Goal: Transaction & Acquisition: Download file/media

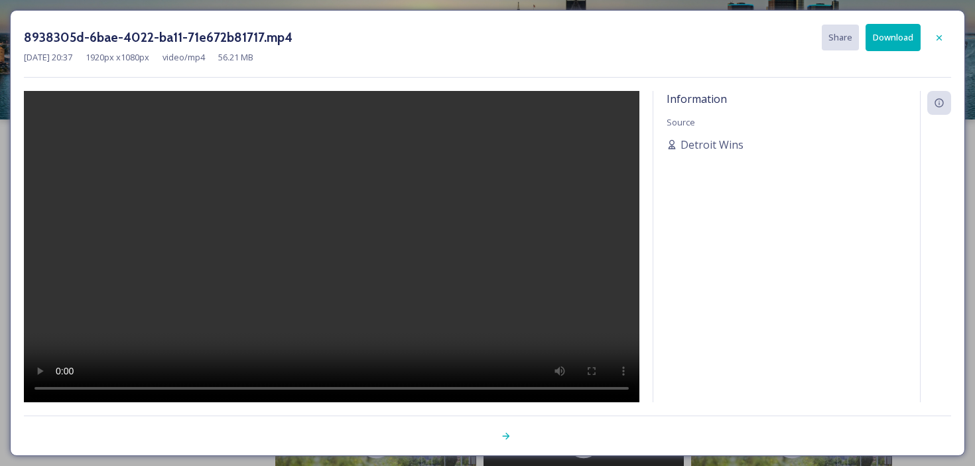
scroll to position [301, 0]
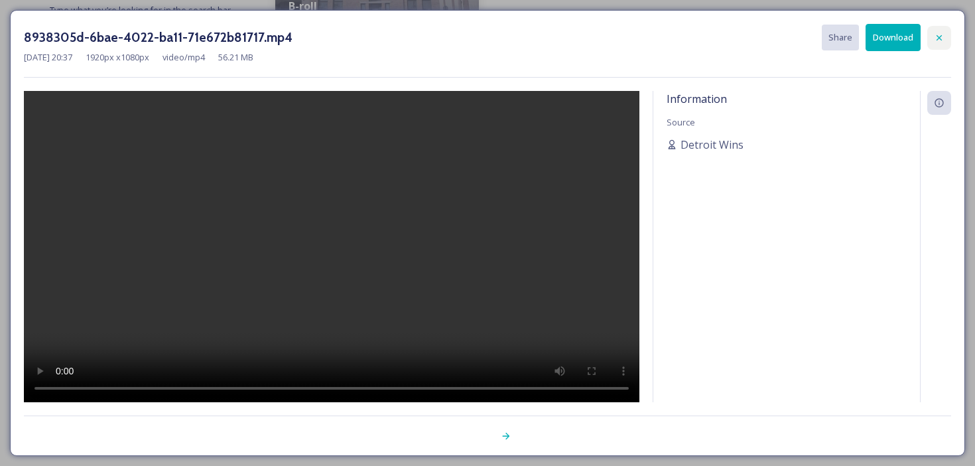
click at [945, 36] on div at bounding box center [939, 38] width 24 height 24
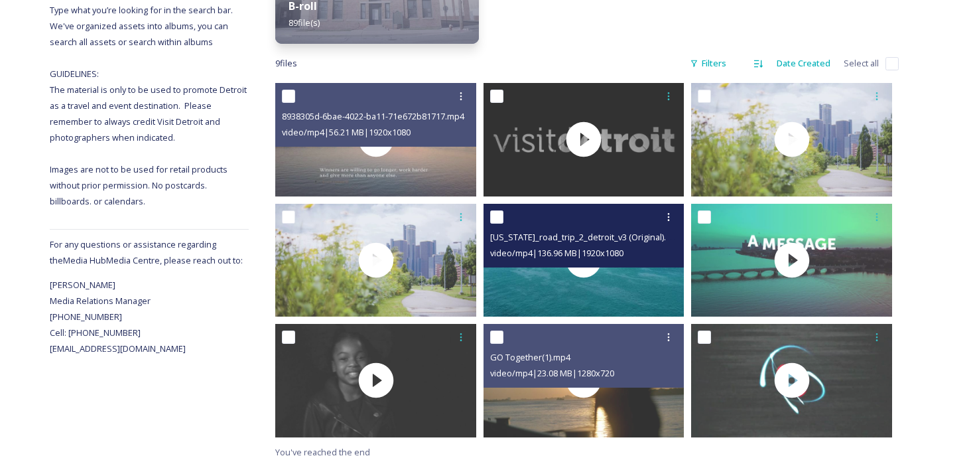
click at [530, 260] on div "[US_STATE]_road_trip_2_detroit_v3 (Original).mp4 video/mp4 | 136.96 MB | 1920 x…" at bounding box center [584, 236] width 201 height 64
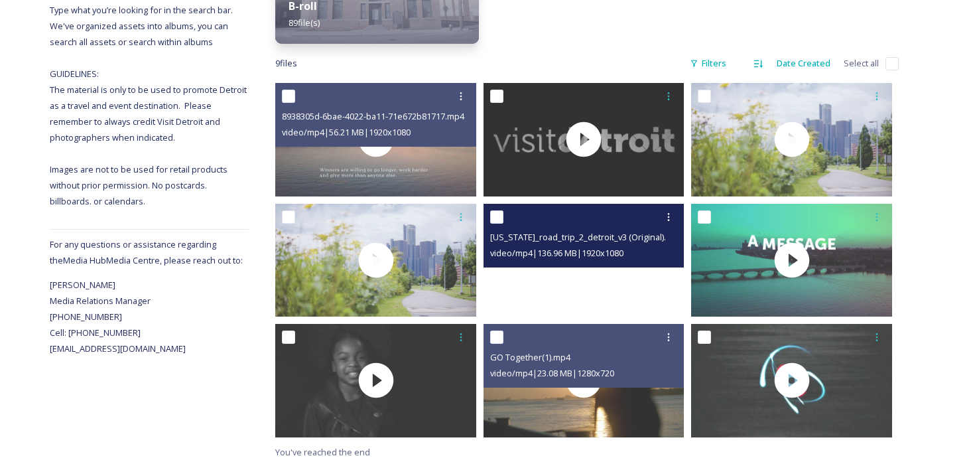
click at [535, 295] on video "michigan_road_trip_2_detroit_v3 (Original).mp4" at bounding box center [584, 260] width 201 height 113
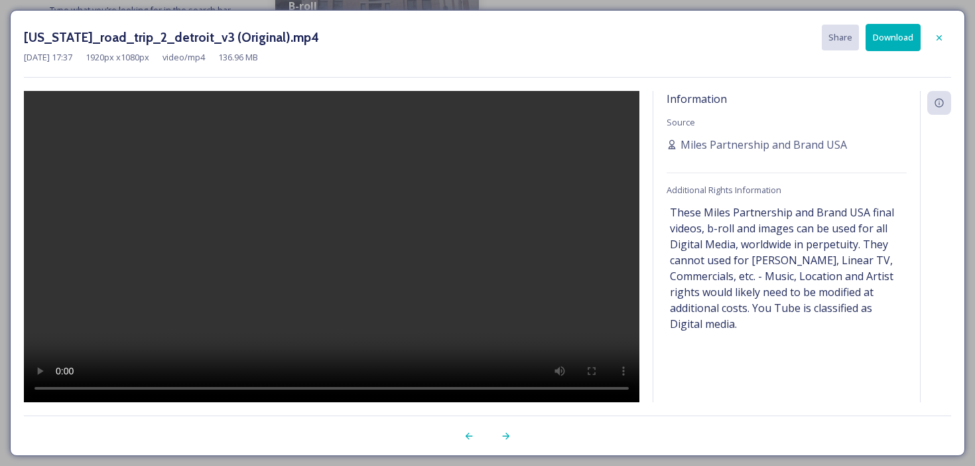
click at [941, 34] on icon at bounding box center [939, 36] width 5 height 5
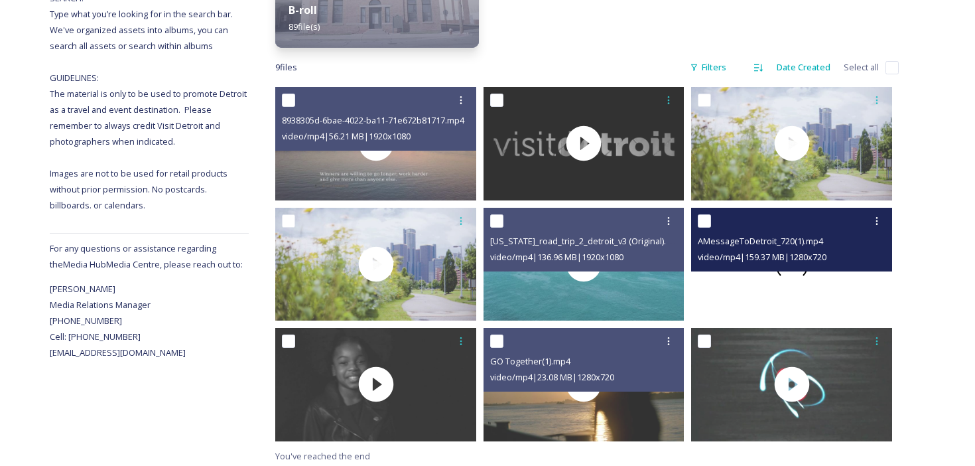
click at [851, 292] on div at bounding box center [791, 264] width 201 height 113
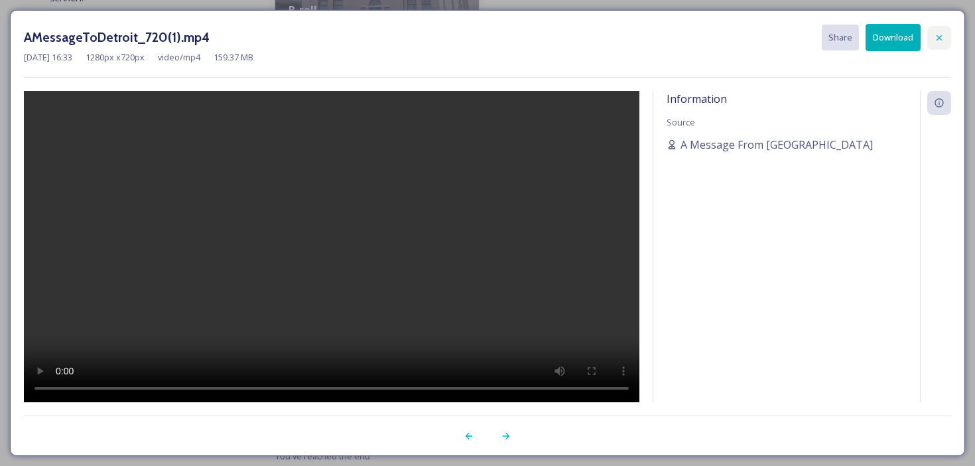
click at [942, 38] on icon at bounding box center [939, 38] width 11 height 11
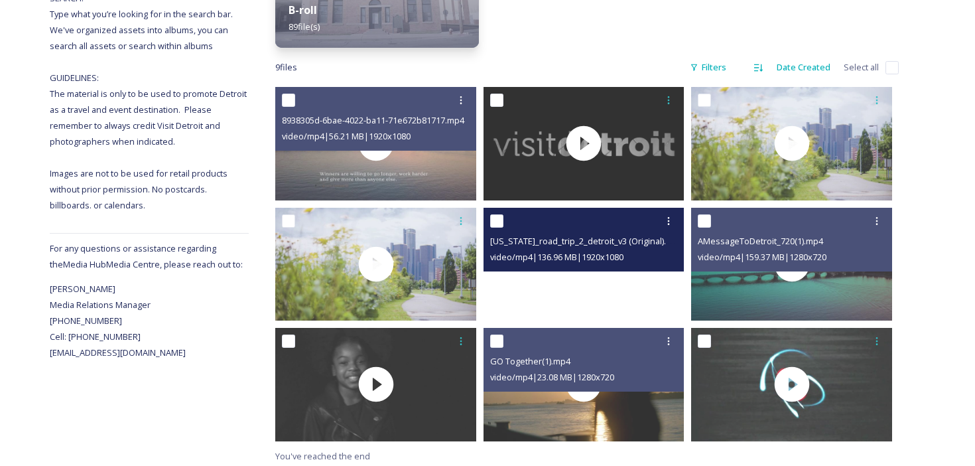
scroll to position [301, 0]
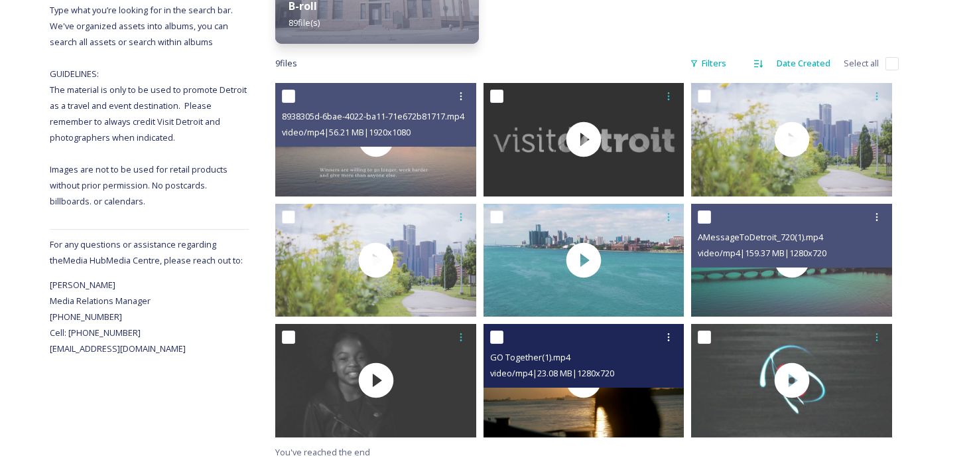
click at [630, 381] on div "GO Together(1).mp4 video/mp4 | 23.08 MB | 1280 x 720" at bounding box center [584, 356] width 201 height 64
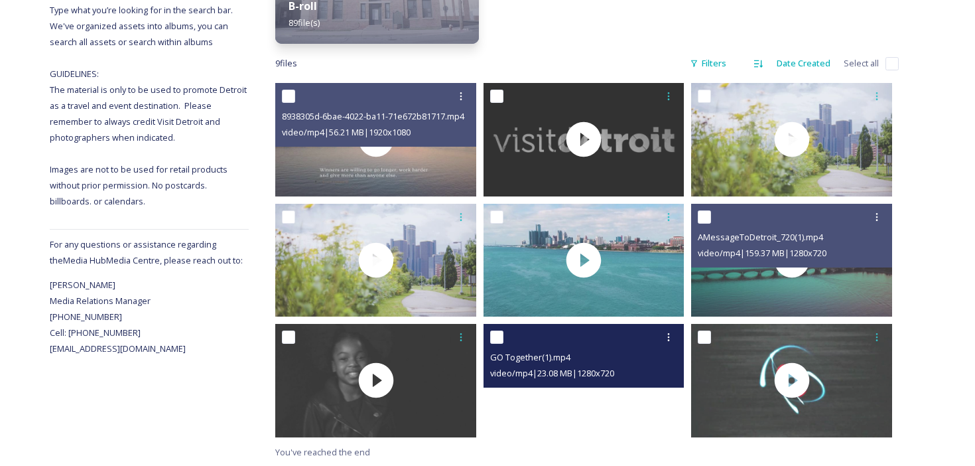
click at [624, 389] on video "GO Together(1).mp4" at bounding box center [584, 380] width 201 height 113
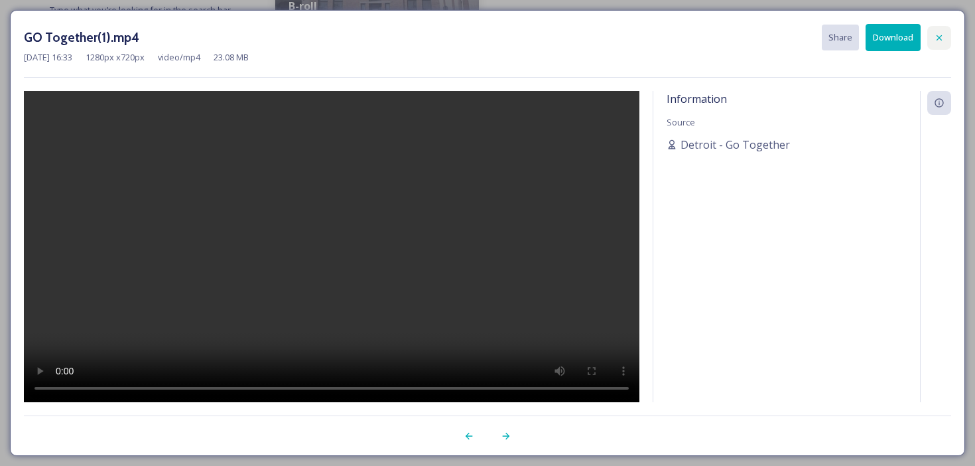
click at [938, 34] on icon at bounding box center [939, 38] width 11 height 11
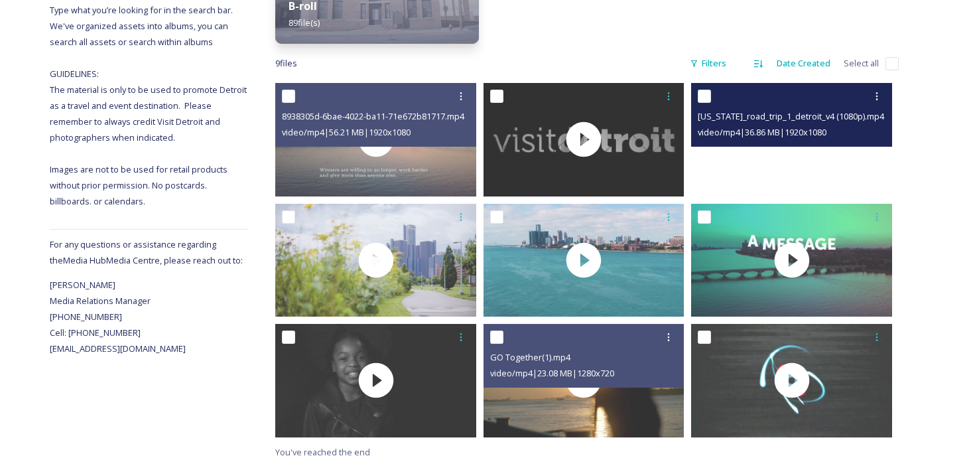
click at [742, 172] on video "michigan_road_trip_1_detroit_v4 (1080p).mp4" at bounding box center [791, 139] width 201 height 113
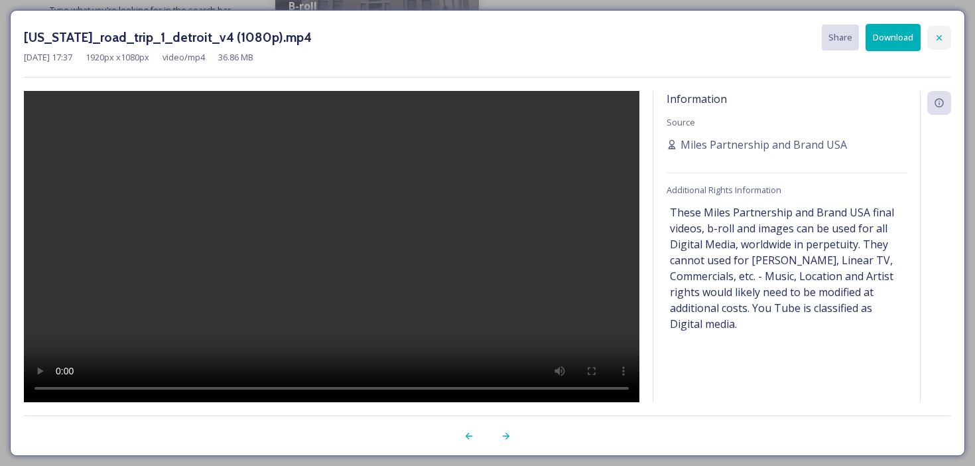
drag, startPoint x: 941, startPoint y: 31, endPoint x: 935, endPoint y: 39, distance: 10.1
click at [941, 31] on div at bounding box center [939, 38] width 24 height 24
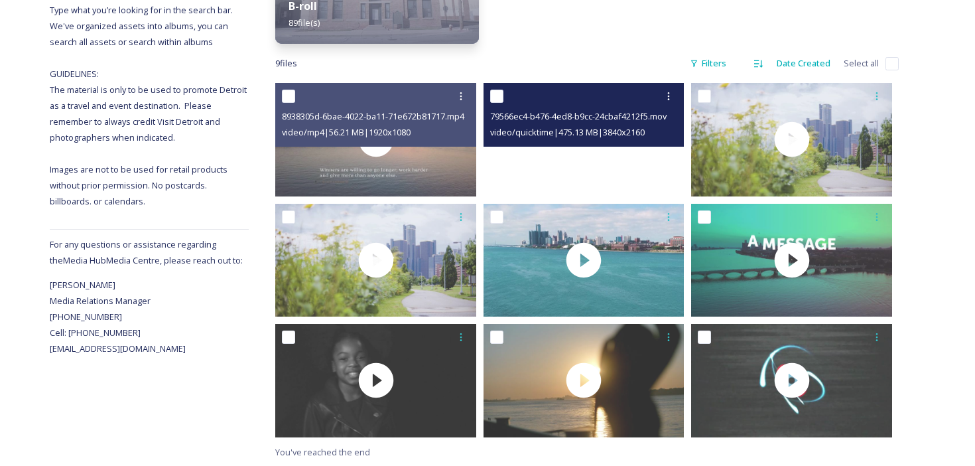
click at [626, 147] on video "79566ec4-b476-4ed8-b9cc-24cbaf4212f5.mov" at bounding box center [584, 139] width 201 height 113
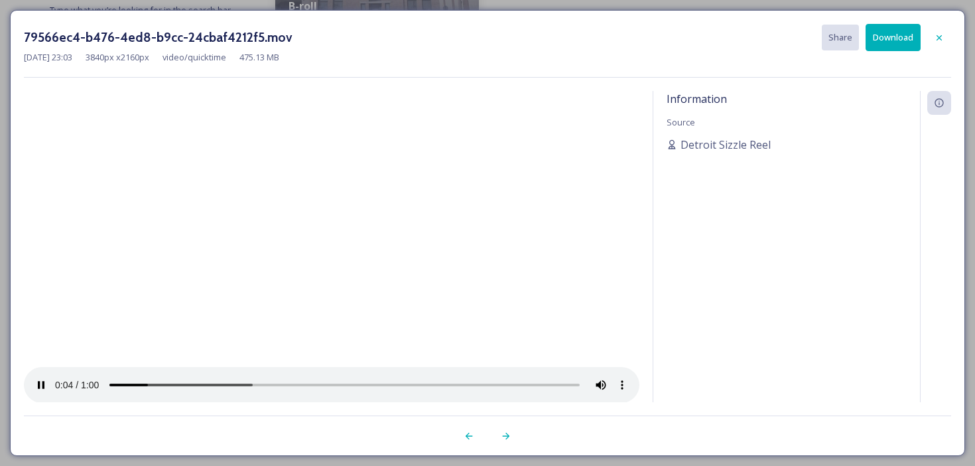
drag, startPoint x: 941, startPoint y: 35, endPoint x: 932, endPoint y: 47, distance: 15.1
click at [941, 35] on icon at bounding box center [939, 38] width 11 height 11
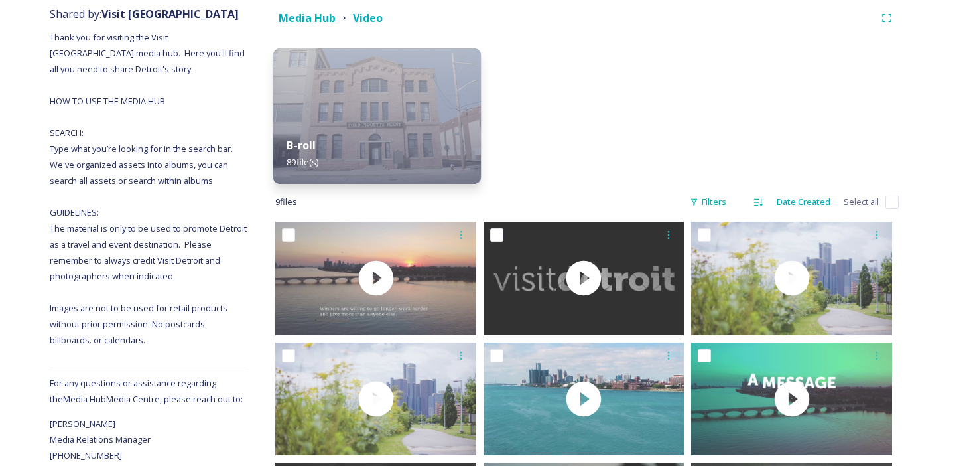
scroll to position [0, 0]
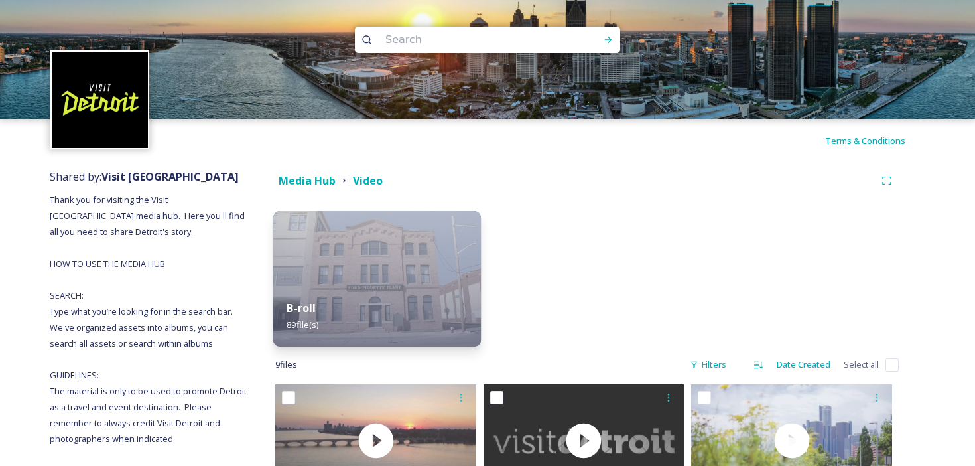
click at [377, 231] on img at bounding box center [377, 278] width 208 height 135
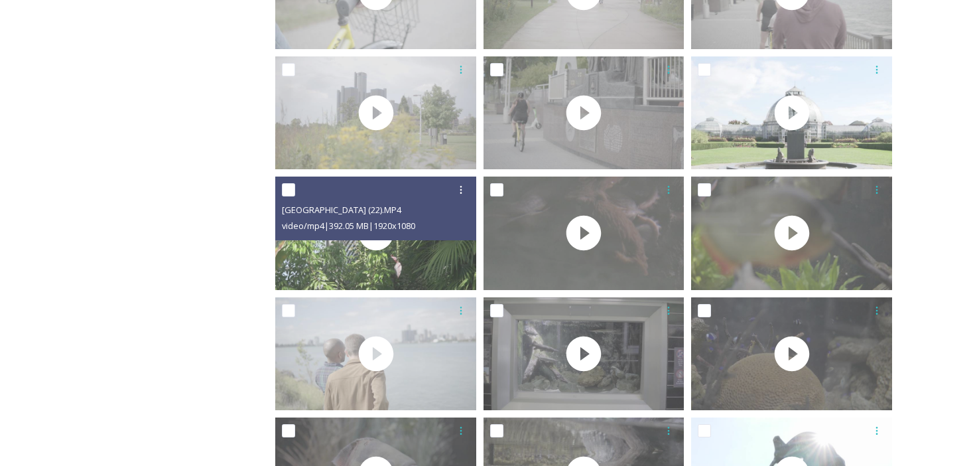
scroll to position [918, 0]
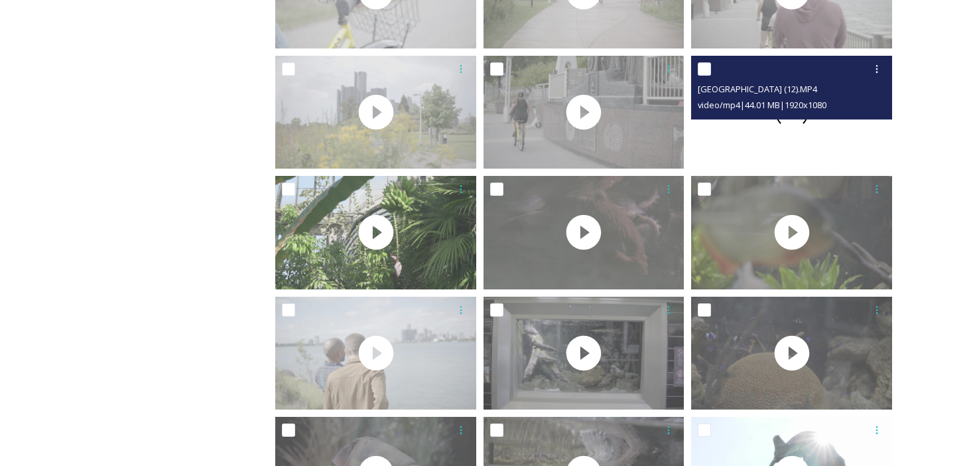
click at [715, 149] on div at bounding box center [791, 112] width 201 height 113
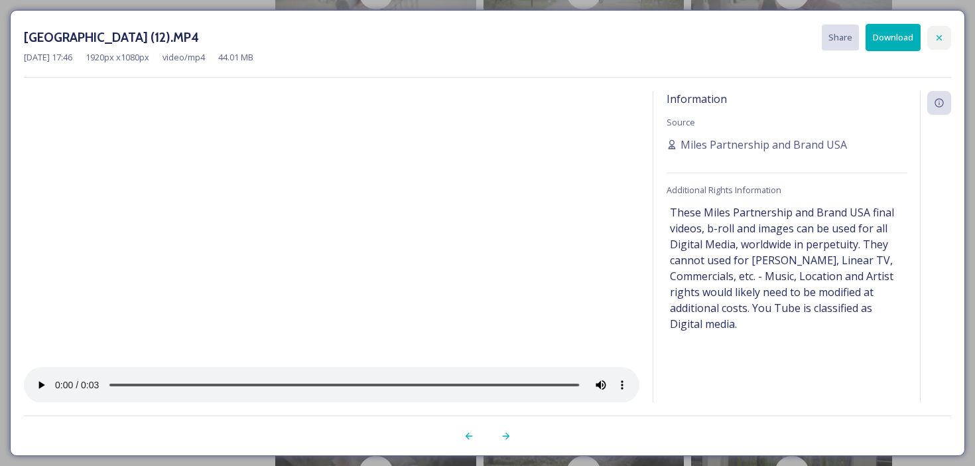
click at [937, 36] on icon at bounding box center [939, 38] width 11 height 11
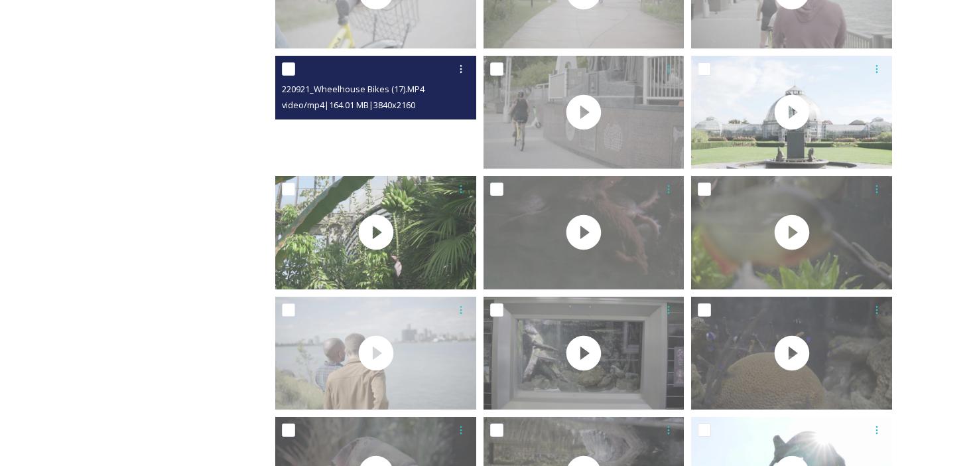
click at [416, 144] on video "220921_Wheelhouse Bikes (17).MP4" at bounding box center [375, 112] width 201 height 113
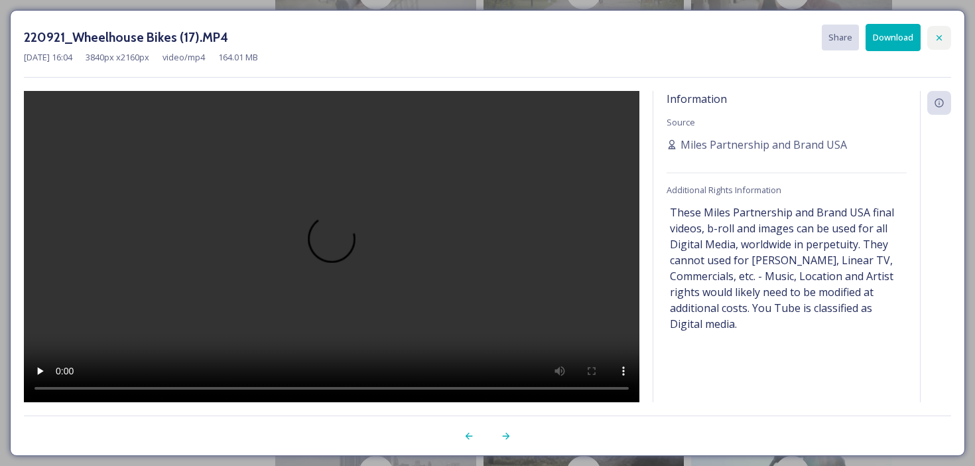
click at [936, 40] on icon at bounding box center [939, 38] width 11 height 11
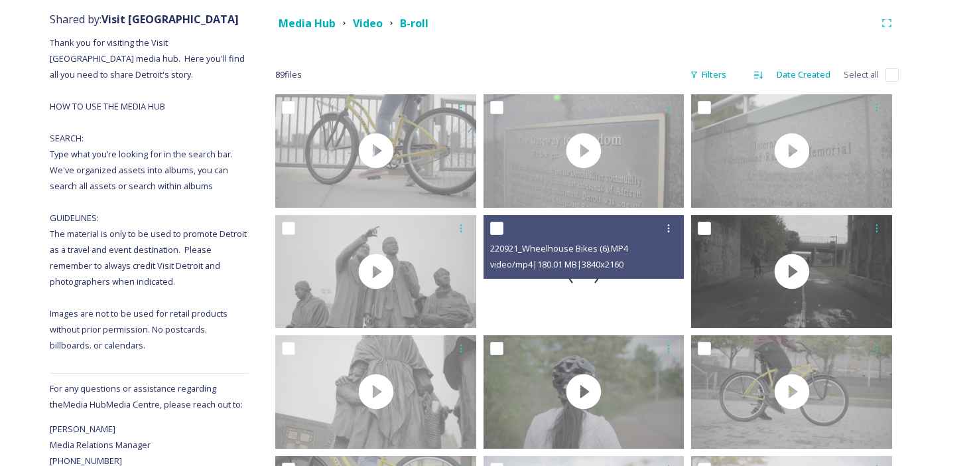
scroll to position [0, 0]
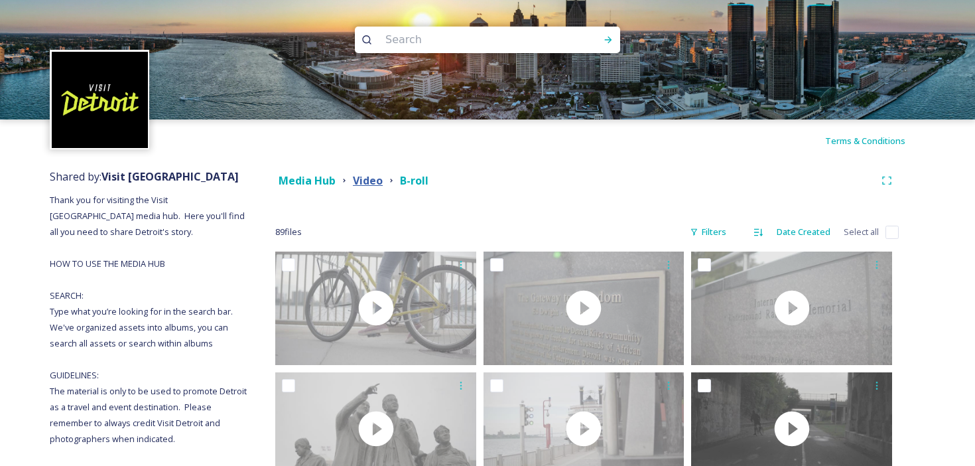
click at [372, 180] on strong "Video" at bounding box center [368, 180] width 30 height 15
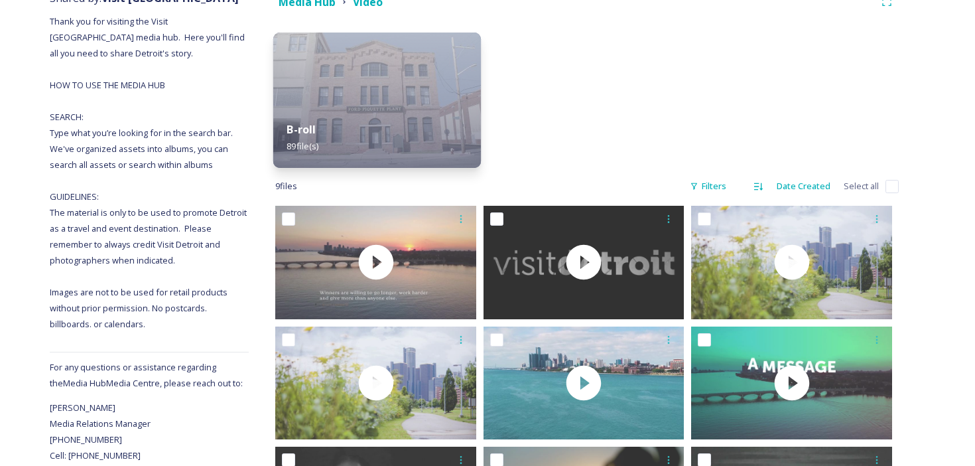
scroll to position [301, 0]
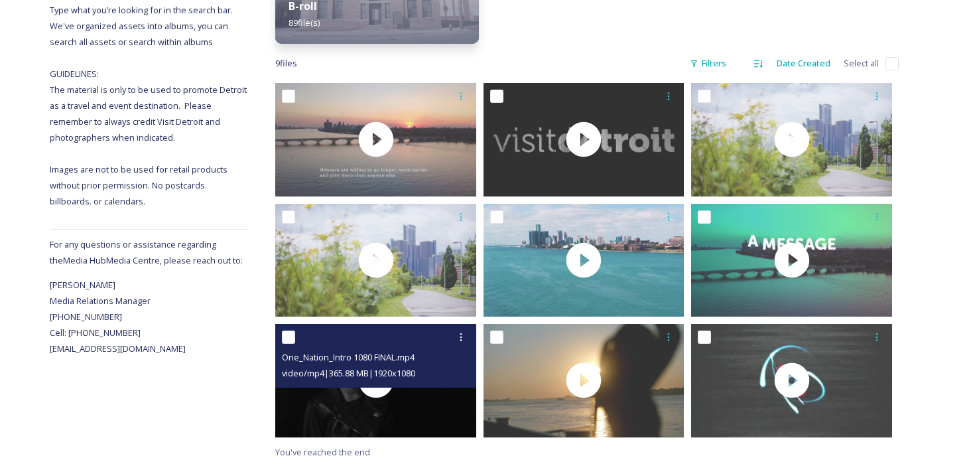
click at [390, 344] on div at bounding box center [377, 337] width 191 height 24
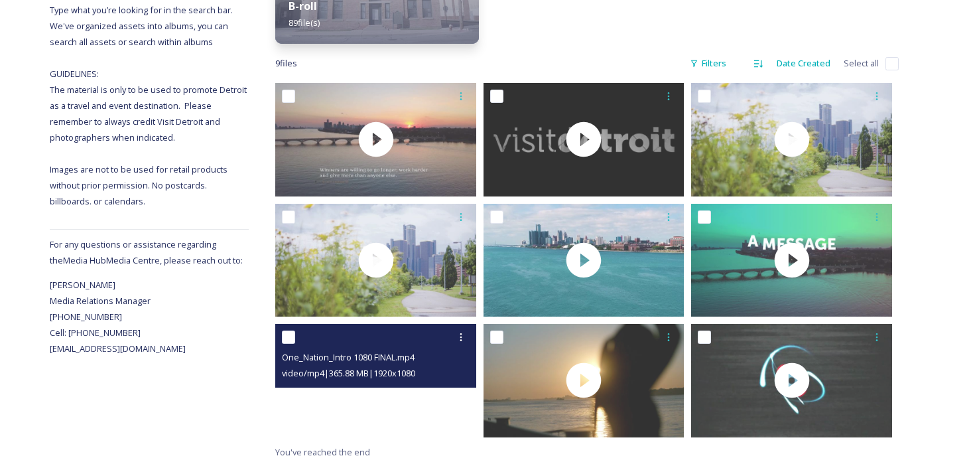
click at [422, 399] on video "One_Nation_Intro 1080 FINAL.mp4" at bounding box center [375, 380] width 201 height 113
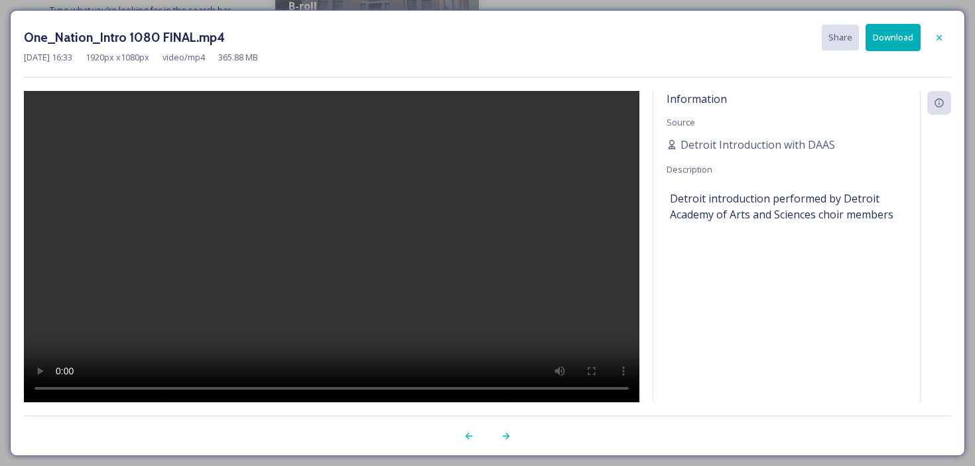
click at [935, 36] on icon at bounding box center [939, 38] width 11 height 11
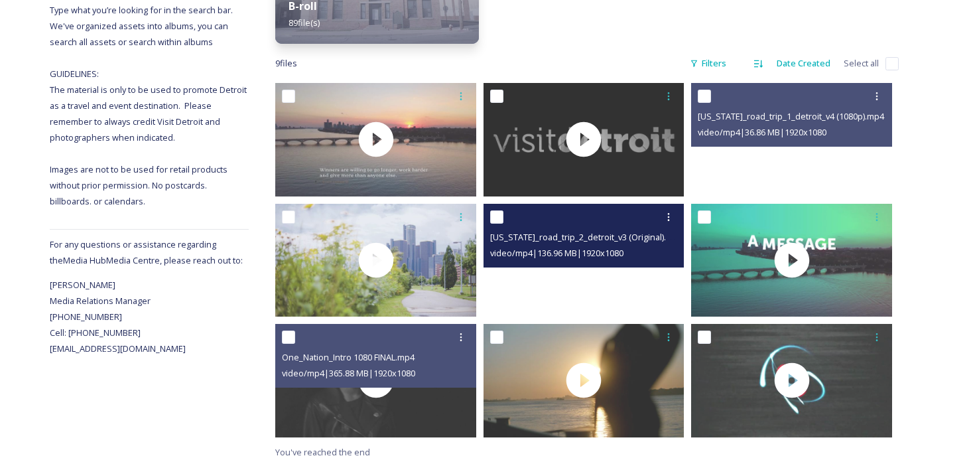
click at [550, 278] on video "michigan_road_trip_2_detroit_v3 (Original).mp4" at bounding box center [584, 260] width 201 height 113
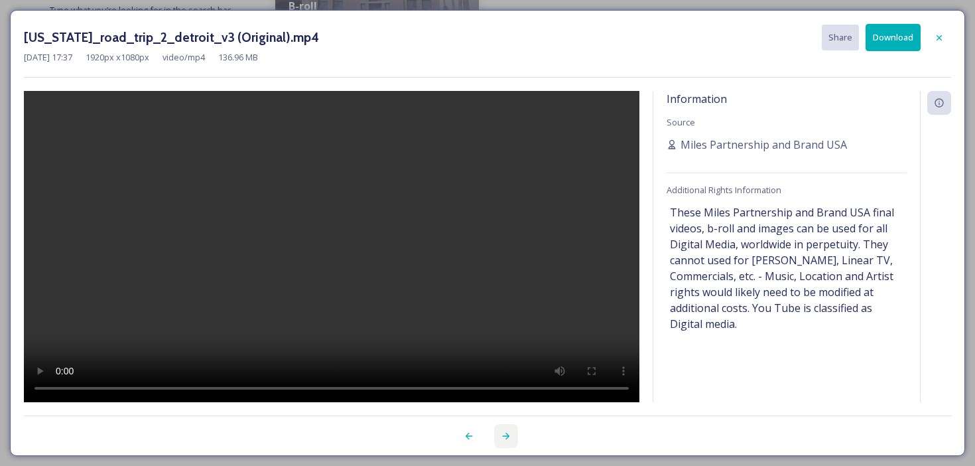
click at [499, 434] on div at bounding box center [506, 436] width 24 height 24
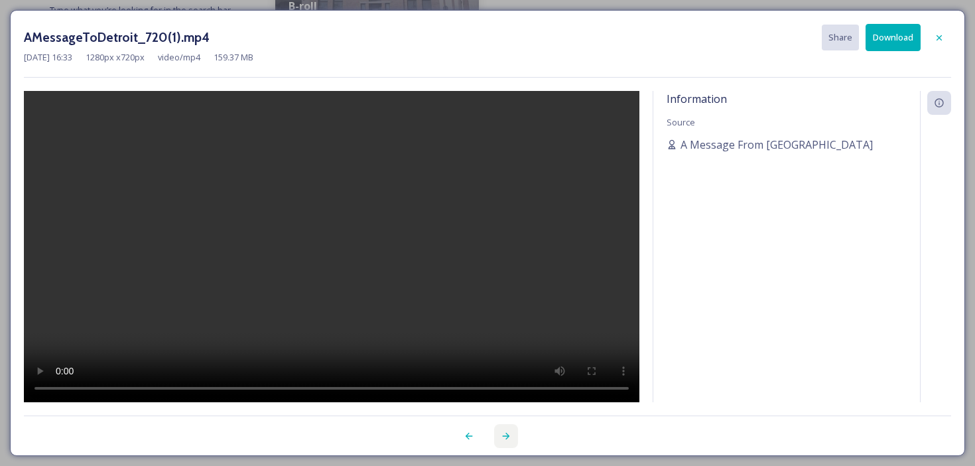
click at [508, 435] on icon at bounding box center [506, 436] width 7 height 7
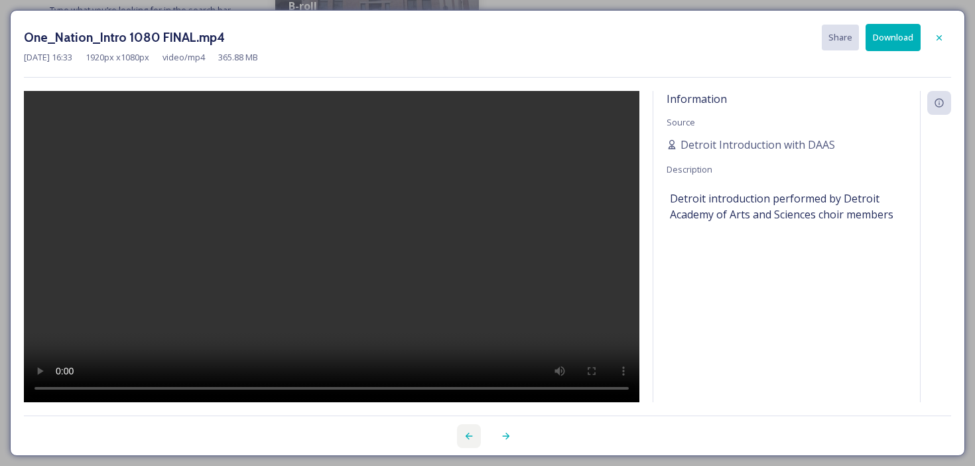
click at [458, 440] on div at bounding box center [469, 436] width 24 height 24
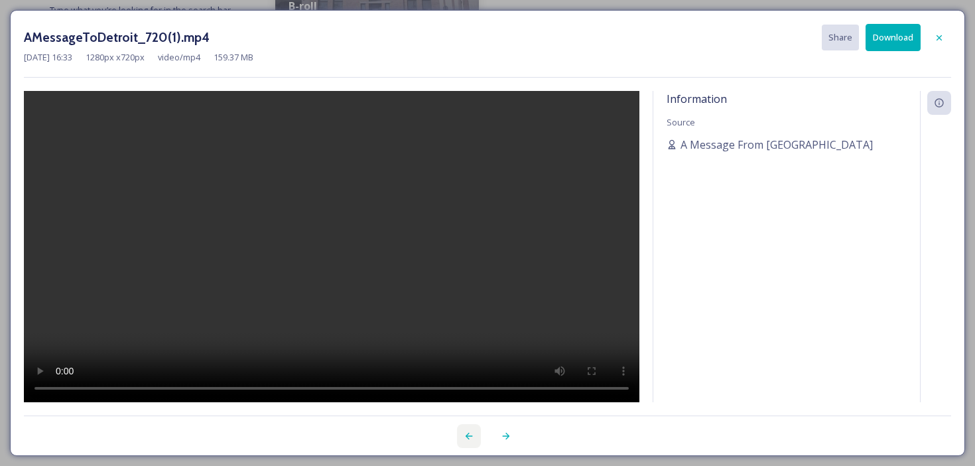
click at [458, 440] on div at bounding box center [469, 436] width 24 height 24
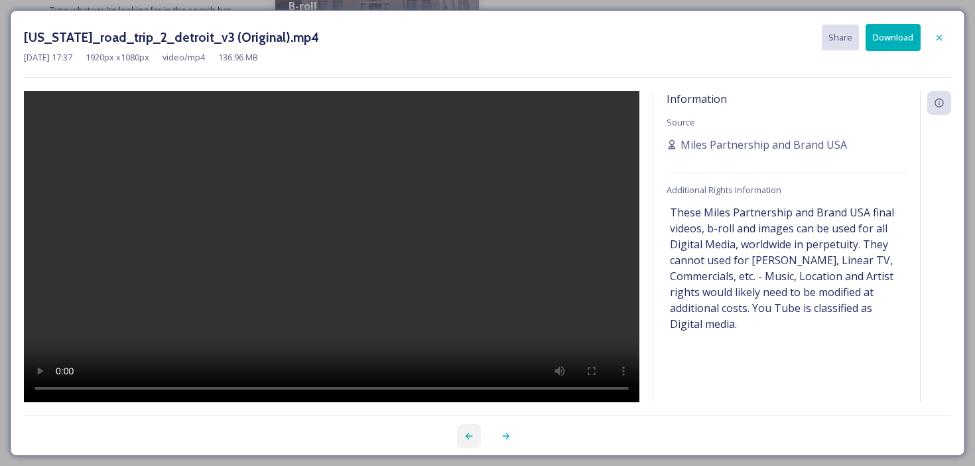
click at [458, 440] on div at bounding box center [469, 436] width 24 height 24
click at [473, 437] on icon at bounding box center [469, 436] width 11 height 11
click at [875, 38] on button "Download" at bounding box center [893, 37] width 55 height 27
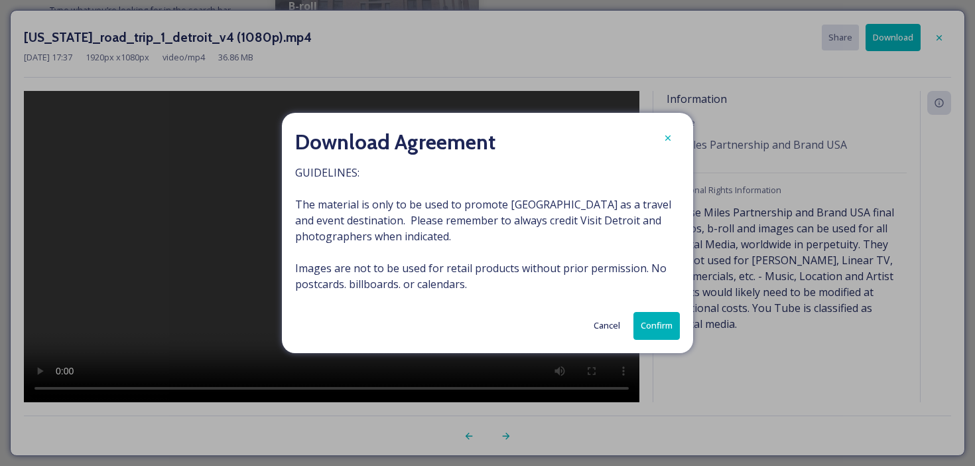
click at [651, 318] on button "Confirm" at bounding box center [657, 325] width 46 height 27
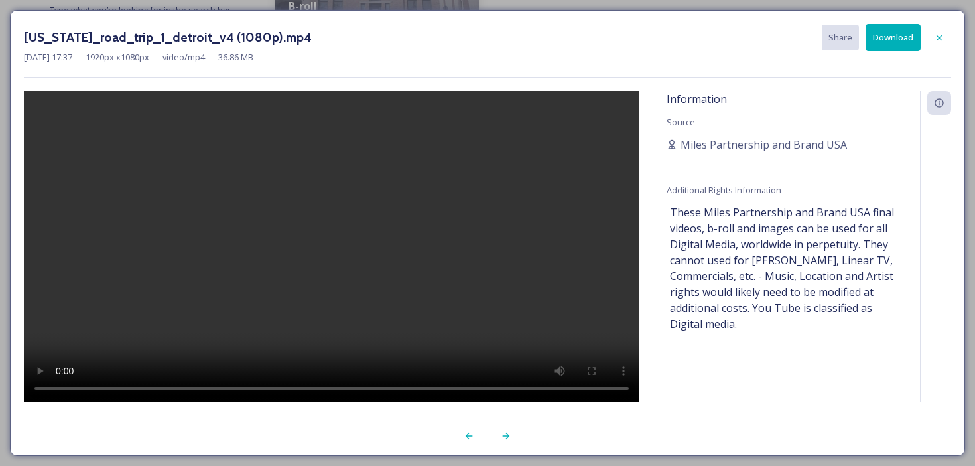
click at [892, 31] on button "Download" at bounding box center [893, 37] width 55 height 27
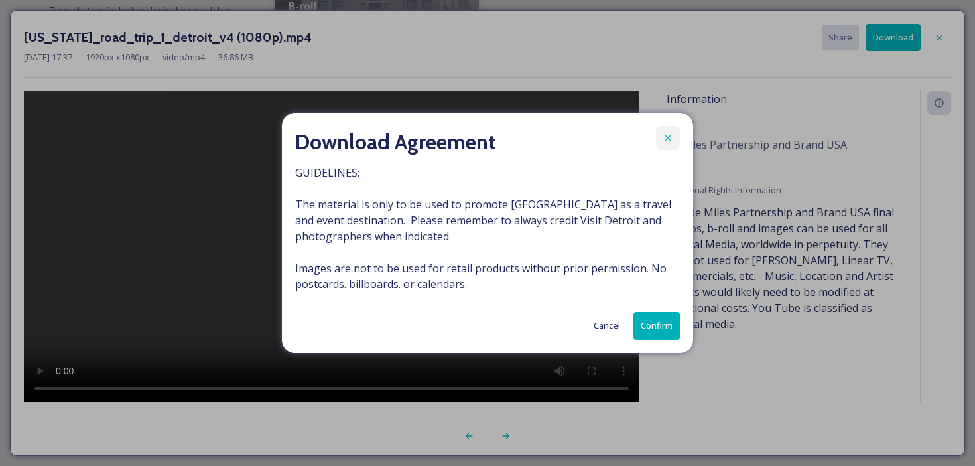
click at [667, 137] on icon at bounding box center [667, 137] width 5 height 5
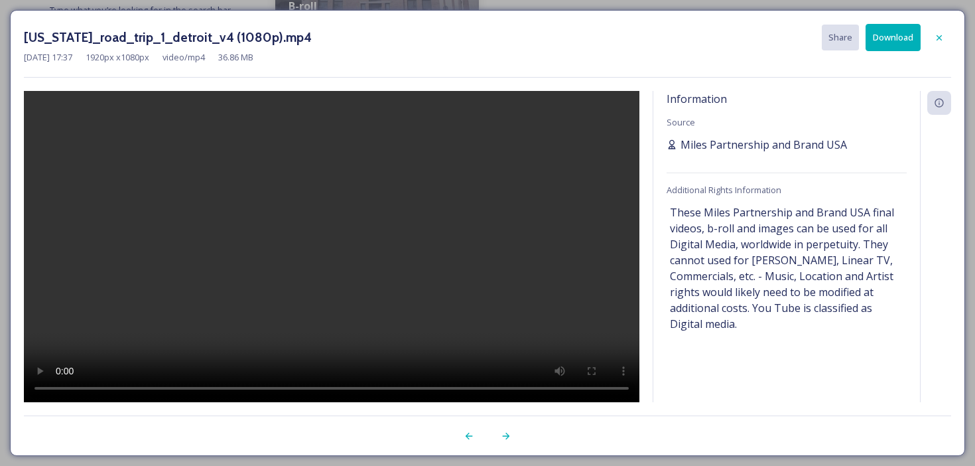
click at [718, 150] on span "Miles Partnership and Brand USA" at bounding box center [764, 145] width 167 height 16
click at [940, 39] on icon at bounding box center [939, 38] width 11 height 11
